Goal: Task Accomplishment & Management: Manage account settings

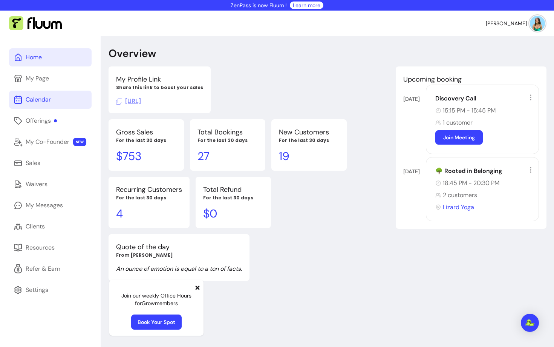
click at [37, 95] on link "Calendar" at bounding box center [50, 100] width 83 height 18
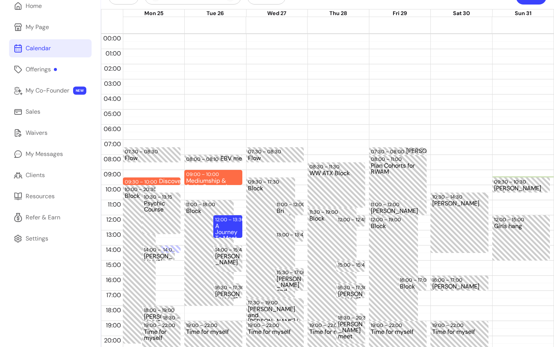
scroll to position [52, 0]
click at [226, 224] on div "A Journey To Meet Your Star Family🌌👽 (8 / 50)" at bounding box center [227, 230] width 25 height 14
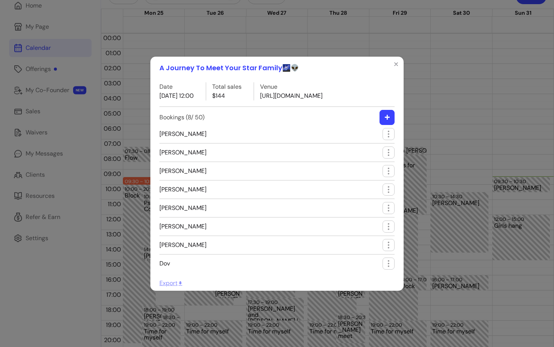
click at [138, 89] on div "A Journey To Meet Your Star Family🌌👽 Date [DATE] 12:00 Total sales $144 Venue […" at bounding box center [277, 173] width 554 height 347
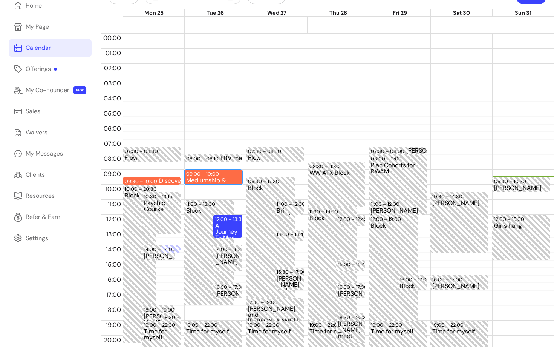
click at [206, 174] on div "09:00 – 10:00" at bounding box center [203, 173] width 35 height 7
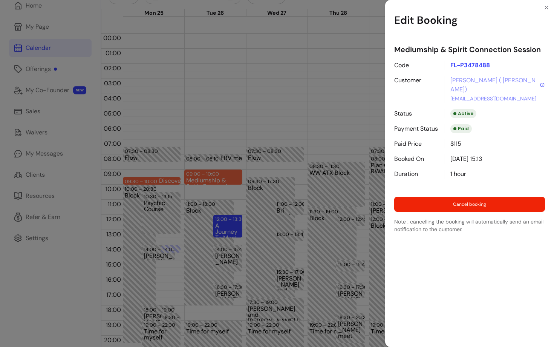
click at [230, 134] on div "Edit Booking Mediumship & Spirit Connection Session Code FL-P3478488 Customer A…" at bounding box center [277, 173] width 554 height 347
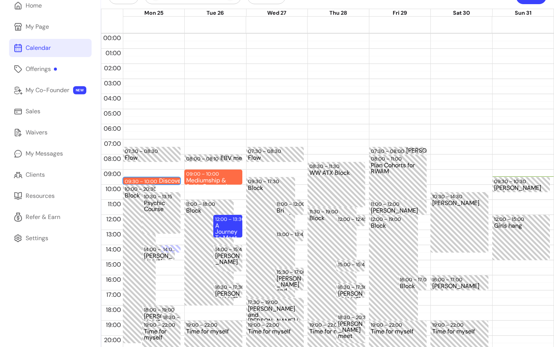
click at [156, 180] on div "09:30 – 10:00" at bounding box center [142, 181] width 34 height 7
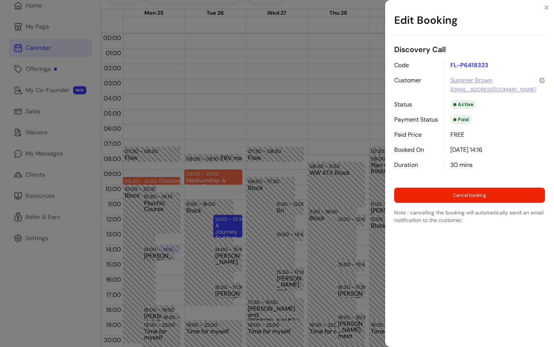
click at [194, 111] on div "Edit Booking Discovery Call Code FL-P6418323 Customer Summer Brown [EMAIL_ADDRE…" at bounding box center [277, 173] width 554 height 347
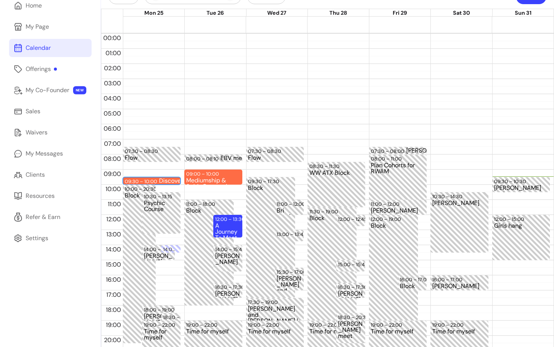
scroll to position [20, 0]
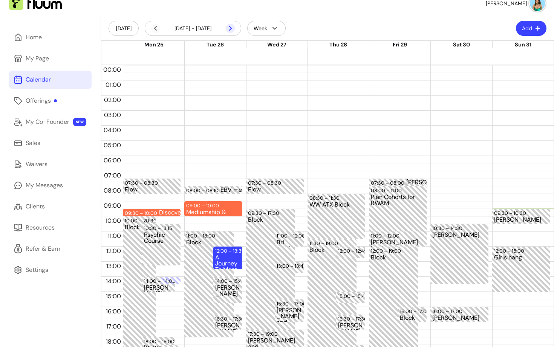
click at [231, 27] on icon at bounding box center [230, 28] width 9 height 9
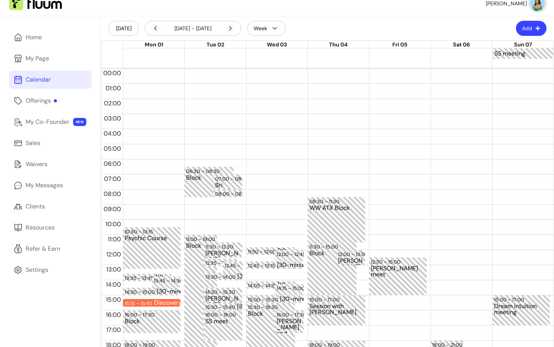
scroll to position [79, 0]
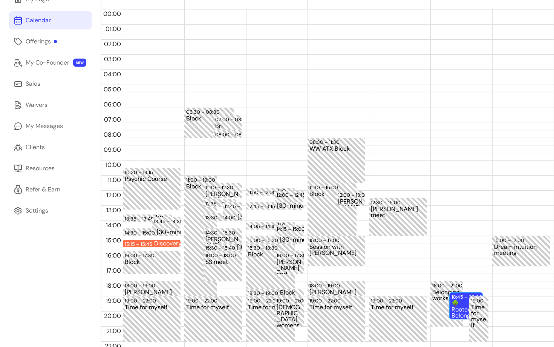
click at [462, 303] on div "🌳 Rooted in Belonging (2 / 20)" at bounding box center [466, 309] width 29 height 18
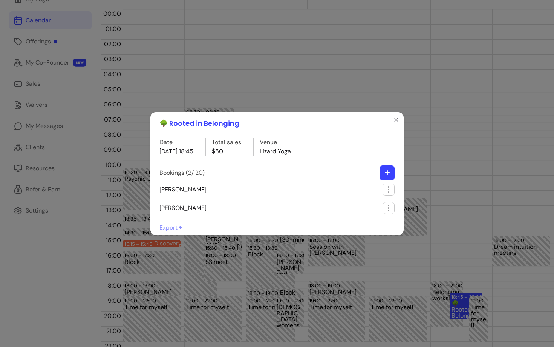
click at [370, 44] on div "🌳 Rooted in Belonging Date [DATE] 18:45 Total sales $50 Venue Lizard Yoga Booki…" at bounding box center [277, 173] width 554 height 347
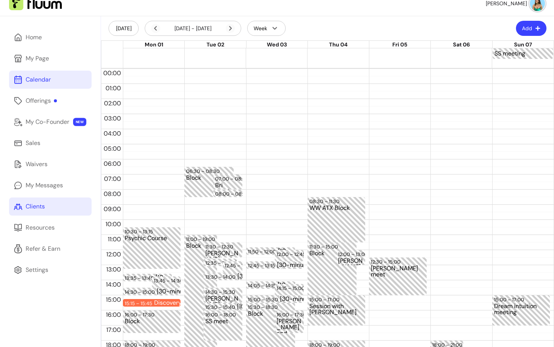
scroll to position [20, 0]
click at [160, 26] on div "[DATE] - [DATE]" at bounding box center [193, 28] width 84 height 9
click at [154, 28] on icon at bounding box center [155, 28] width 9 height 9
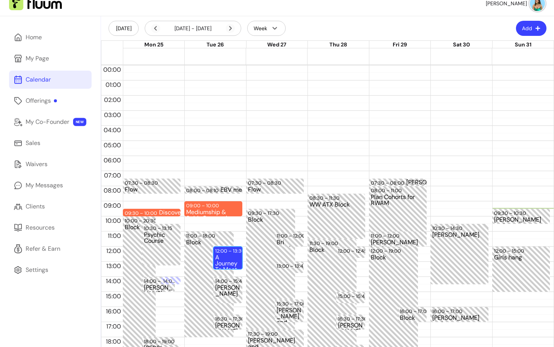
click at [231, 263] on div "A Journey To Meet Your Star Family🌌👽 (8 / 50)" at bounding box center [227, 261] width 25 height 14
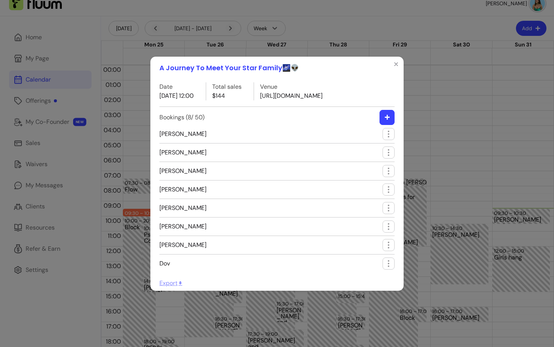
click at [174, 138] on span "[PERSON_NAME]" at bounding box center [183, 133] width 47 height 9
click at [389, 138] on icon "button" at bounding box center [429, 143] width 128 height 107
click at [359, 152] on span "Edit booking" at bounding box center [361, 156] width 55 height 8
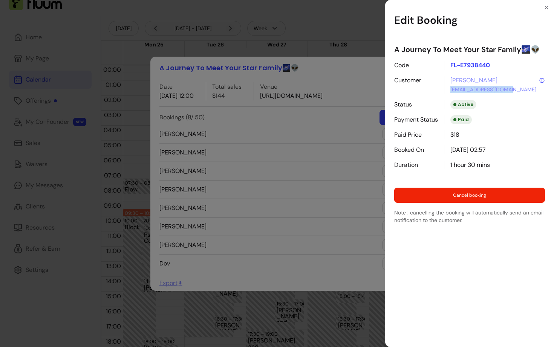
drag, startPoint x: 528, startPoint y: 89, endPoint x: 450, endPoint y: 91, distance: 77.4
click at [450, 91] on div "[PERSON_NAME] [PERSON_NAME][EMAIL_ADDRESS][DOMAIN_NAME]" at bounding box center [494, 85] width 101 height 18
copy link "[EMAIL_ADDRESS][DOMAIN_NAME]"
click at [218, 39] on div "Edit Booking A Journey To Meet Your Star Family🌌👽 Code FL-E7938440 Customer [PE…" at bounding box center [277, 173] width 554 height 347
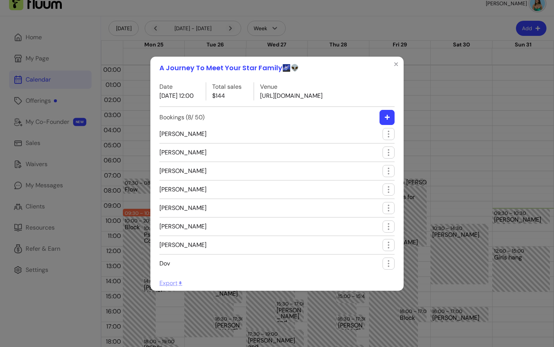
click at [41, 209] on div "A Journey To Meet Your Star Family🌌👽 Date [DATE] 12:00 Total sales $144 Venue […" at bounding box center [277, 173] width 554 height 347
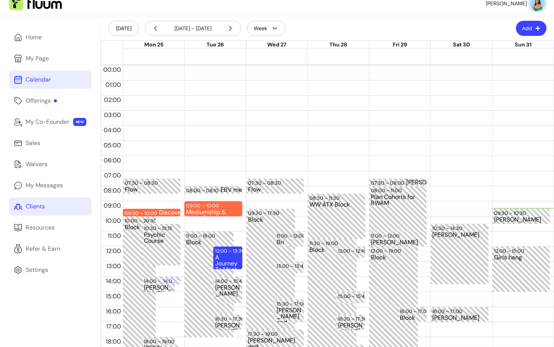
click at [31, 213] on link "Clients" at bounding box center [50, 206] width 83 height 18
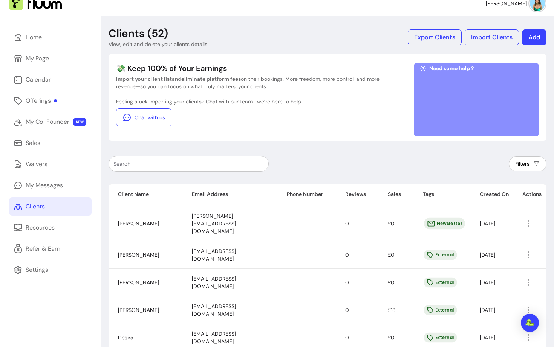
click at [143, 166] on input "text" at bounding box center [189, 164] width 150 height 8
paste input "[EMAIL_ADDRESS][DOMAIN_NAME]"
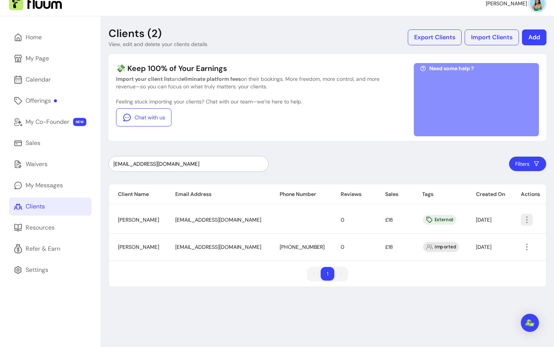
type input "[EMAIL_ADDRESS][DOMAIN_NAME]"
click at [526, 220] on icon "button" at bounding box center [527, 219] width 9 height 9
click at [471, 236] on span "Amend" at bounding box center [497, 237] width 55 height 8
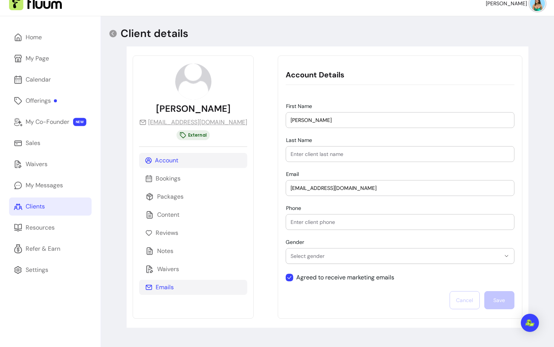
click at [167, 284] on p "Emails" at bounding box center [165, 287] width 18 height 9
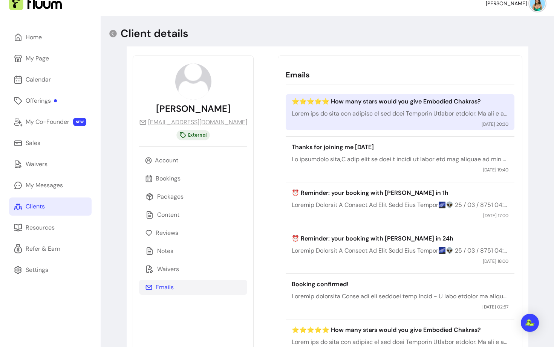
scroll to position [12, 0]
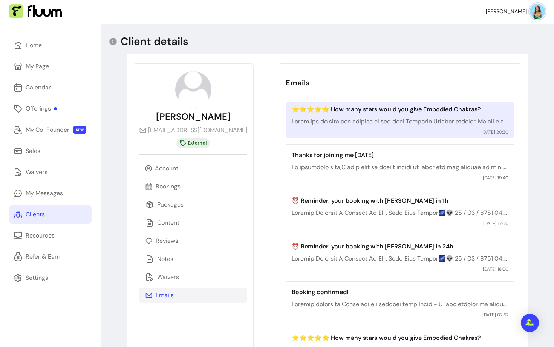
click at [452, 115] on div "⭐️⭐️⭐️⭐️⭐️ How many stars would you give Embodied Chakras? [DATE] 20:30" at bounding box center [400, 120] width 229 height 36
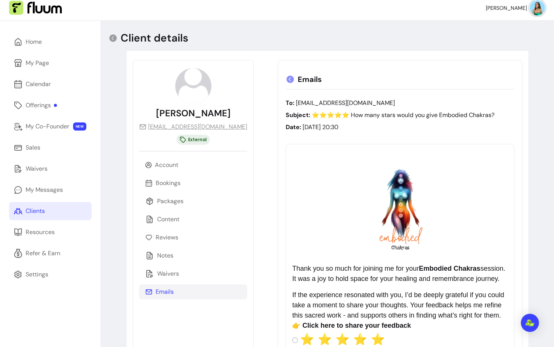
scroll to position [0, 0]
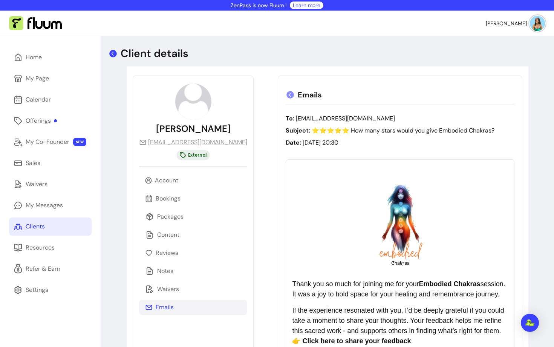
click at [115, 54] on icon at bounding box center [113, 54] width 8 height 8
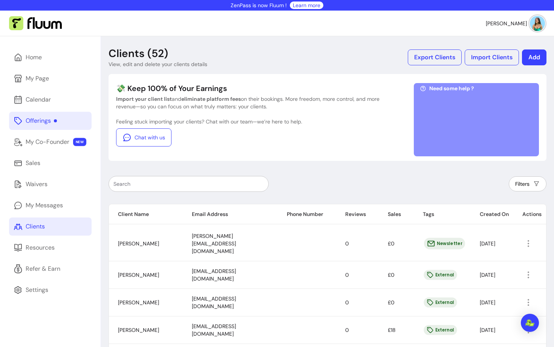
click at [35, 119] on div "Offerings" at bounding box center [41, 120] width 31 height 9
